Goal: Task Accomplishment & Management: Use online tool/utility

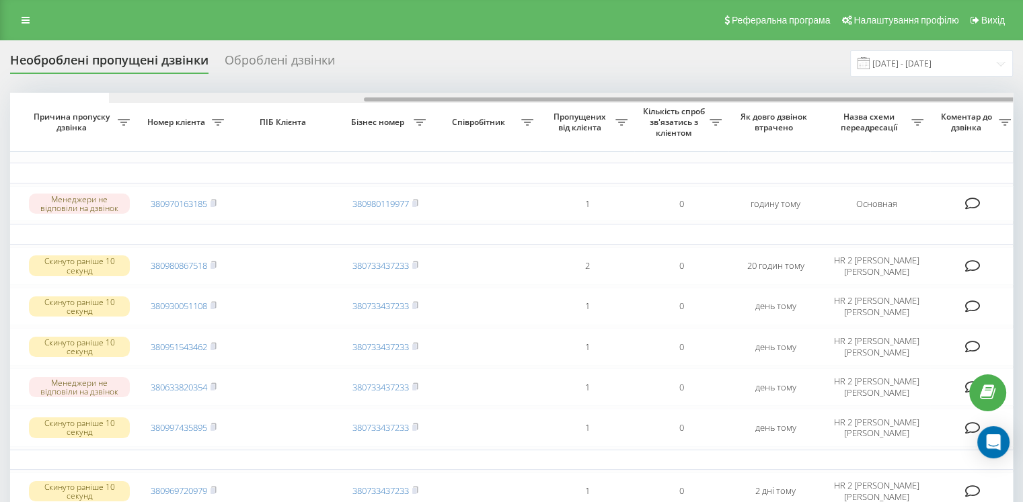
scroll to position [0, 342]
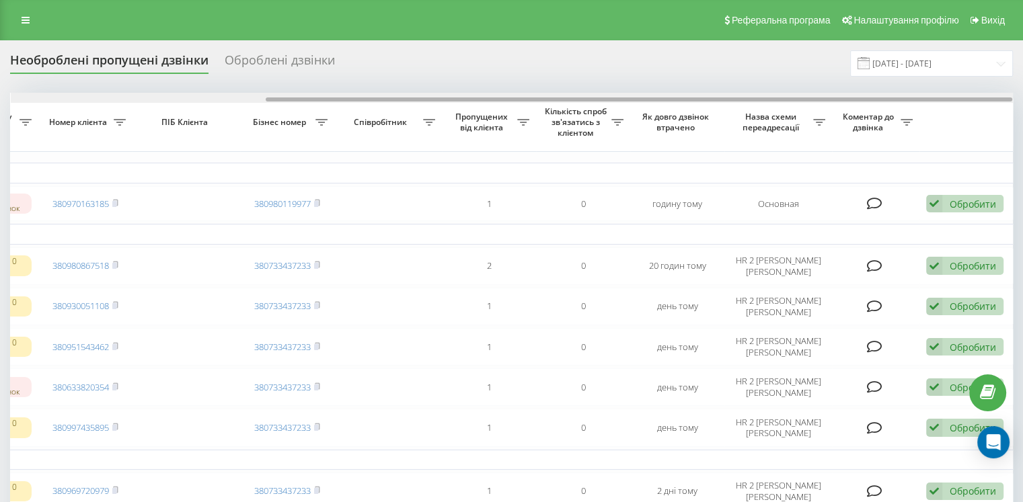
drag, startPoint x: 393, startPoint y: 100, endPoint x: 696, endPoint y: 99, distance: 303.2
click at [696, 99] on div at bounding box center [639, 99] width 746 height 4
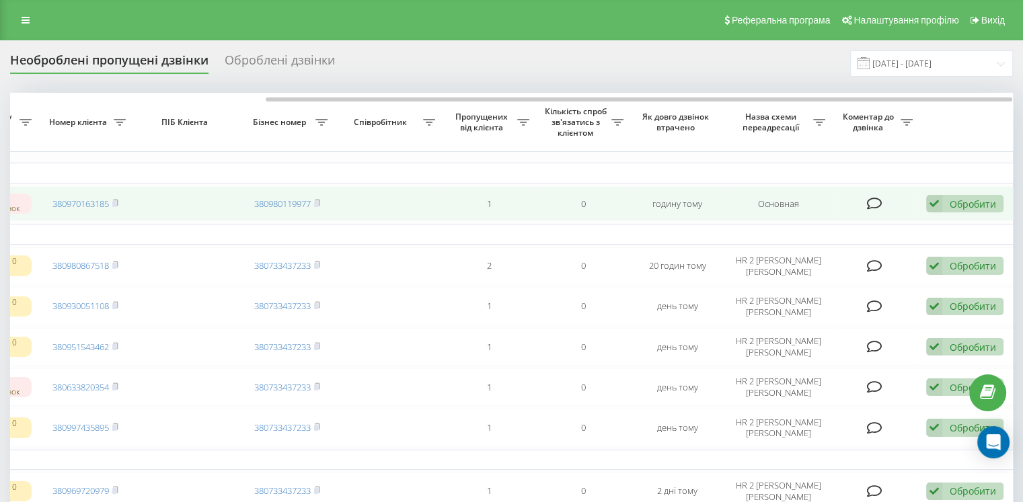
click at [949, 204] on div "Обробити" at bounding box center [972, 204] width 46 height 13
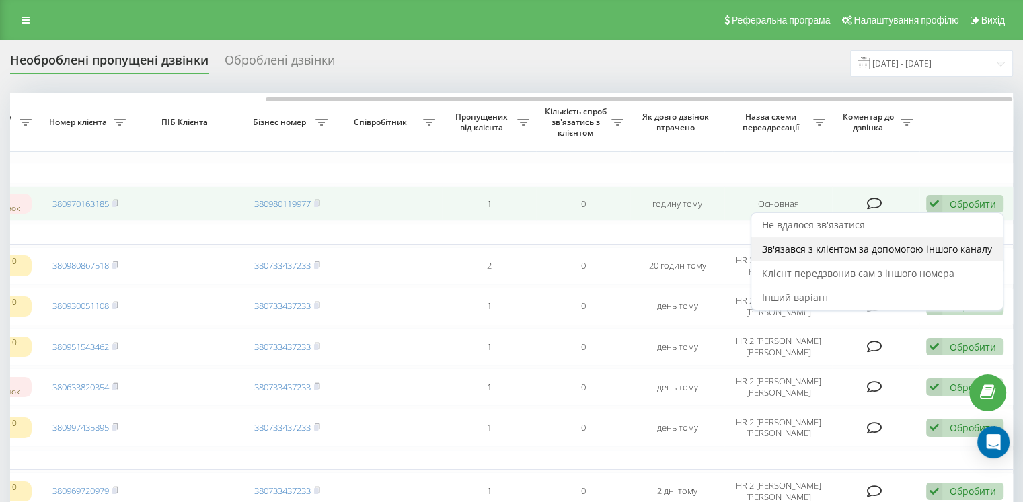
click at [816, 248] on span "Зв'язався з клієнтом за допомогою іншого каналу" at bounding box center [877, 249] width 230 height 13
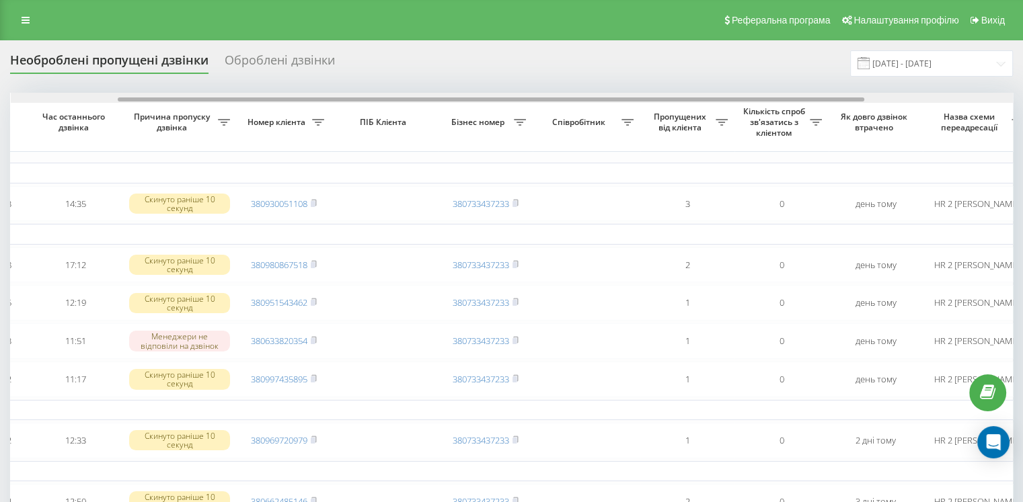
scroll to position [0, 342]
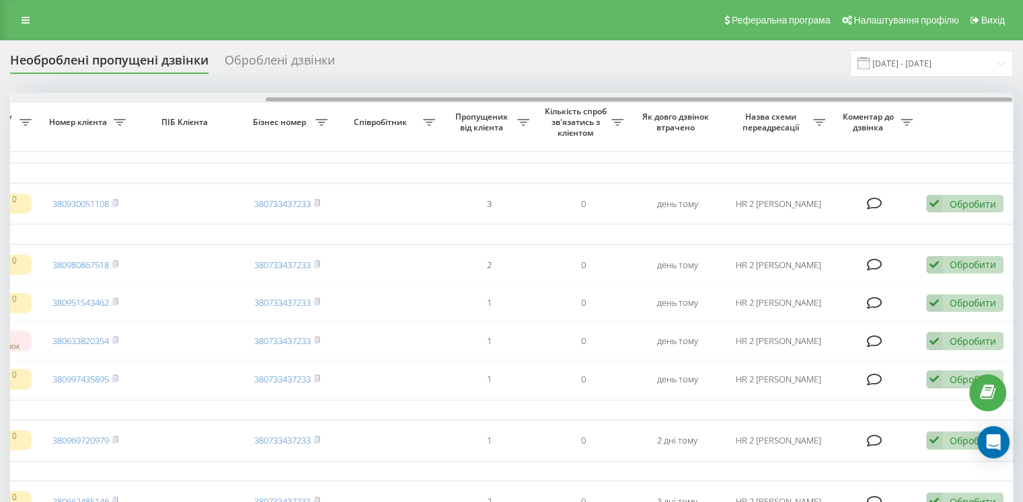
drag, startPoint x: 321, startPoint y: 97, endPoint x: 852, endPoint y: 98, distance: 530.5
click at [852, 98] on div at bounding box center [639, 99] width 746 height 4
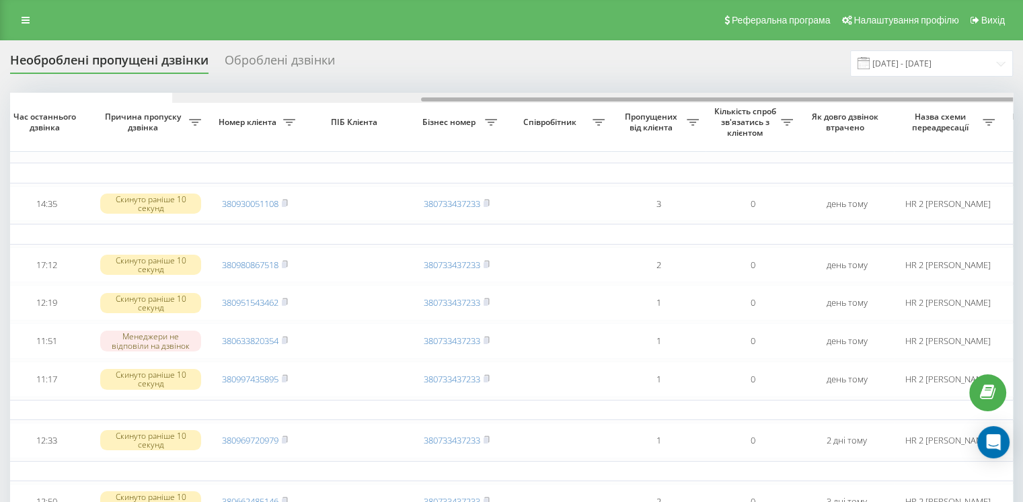
scroll to position [0, 0]
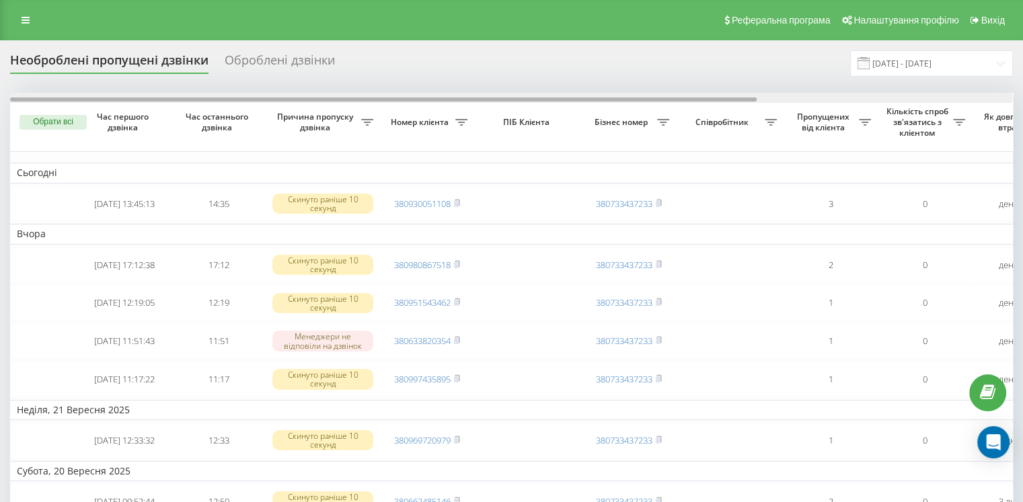
drag, startPoint x: 449, startPoint y: 97, endPoint x: 0, endPoint y: 97, distance: 449.1
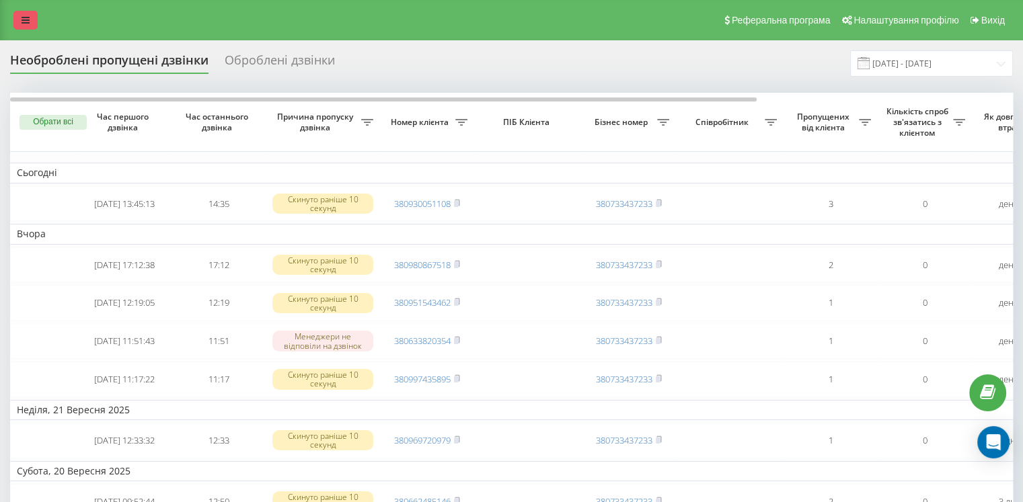
click at [27, 25] on icon at bounding box center [26, 19] width 8 height 9
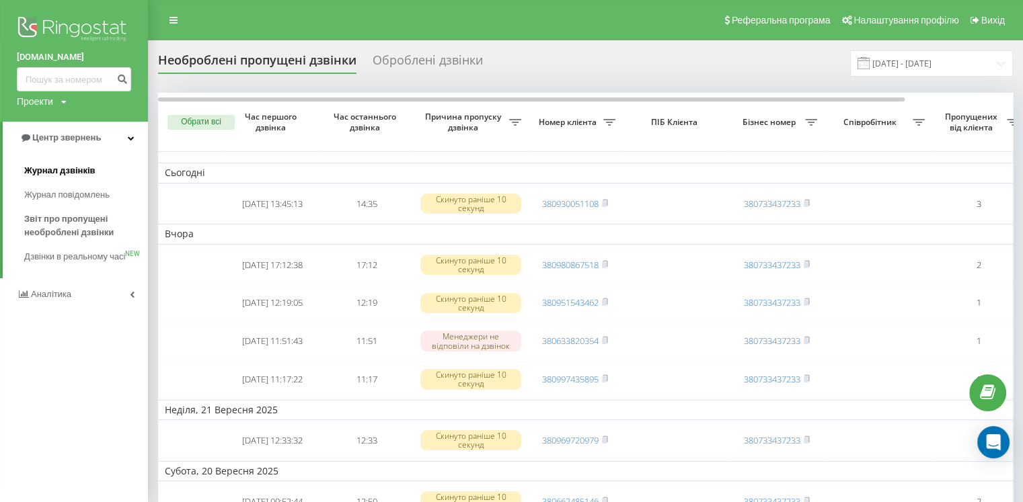
click at [54, 172] on span "Журнал дзвінків" at bounding box center [59, 170] width 71 height 13
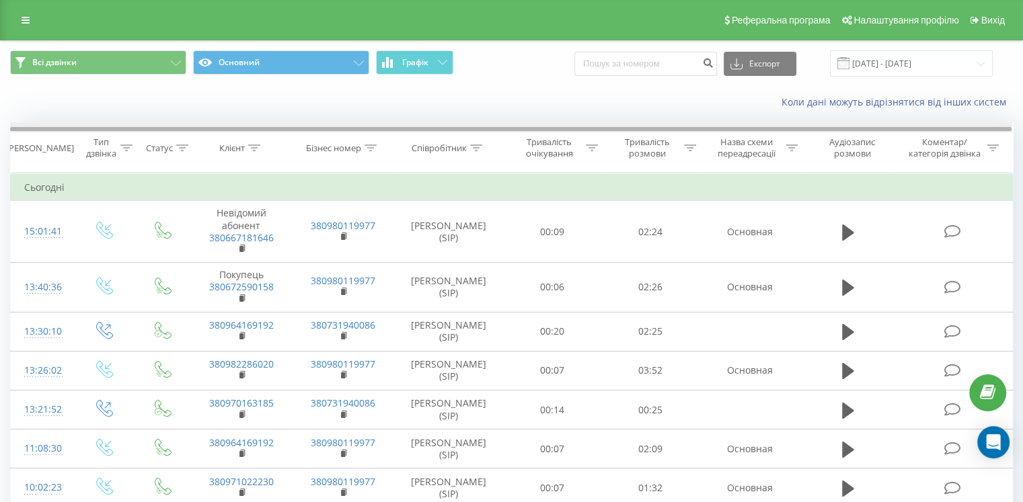
drag, startPoint x: 364, startPoint y: 130, endPoint x: 889, endPoint y: 173, distance: 526.9
click at [893, 171] on div "Дата дзвінка Тип дзвінка Статус Клієнт Бізнес номер Співробітник Тривалість очі…" at bounding box center [511, 147] width 1002 height 50
drag, startPoint x: 656, startPoint y: 130, endPoint x: 543, endPoint y: 126, distance: 113.7
click at [543, 126] on div at bounding box center [511, 127] width 1002 height 10
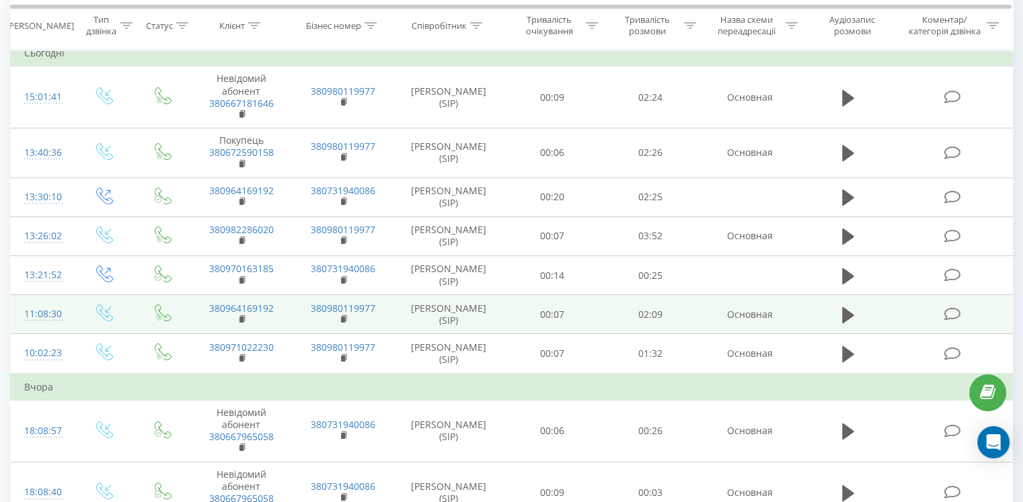
scroll to position [67, 0]
